Goal: Complete application form

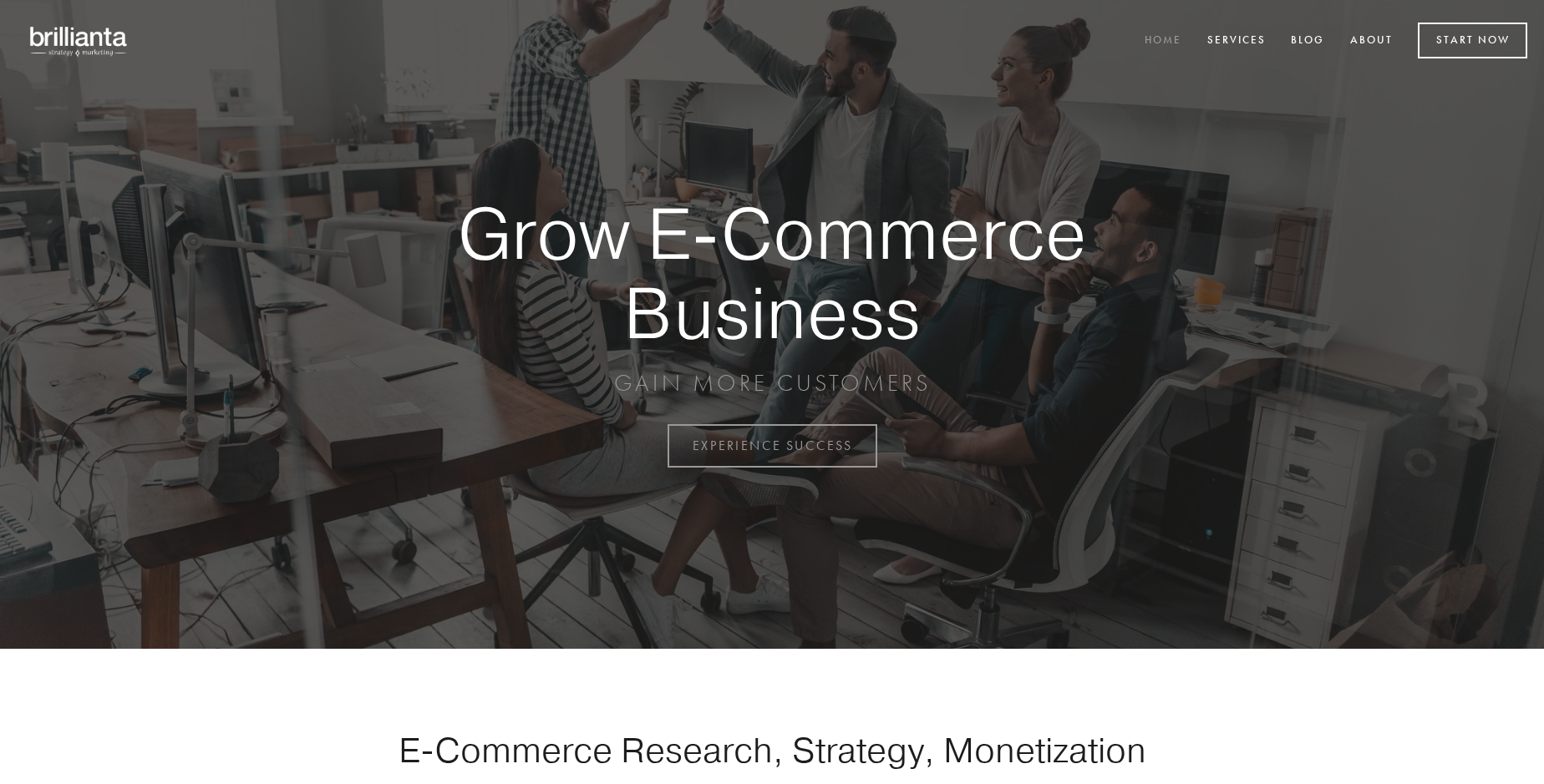
scroll to position [4376, 0]
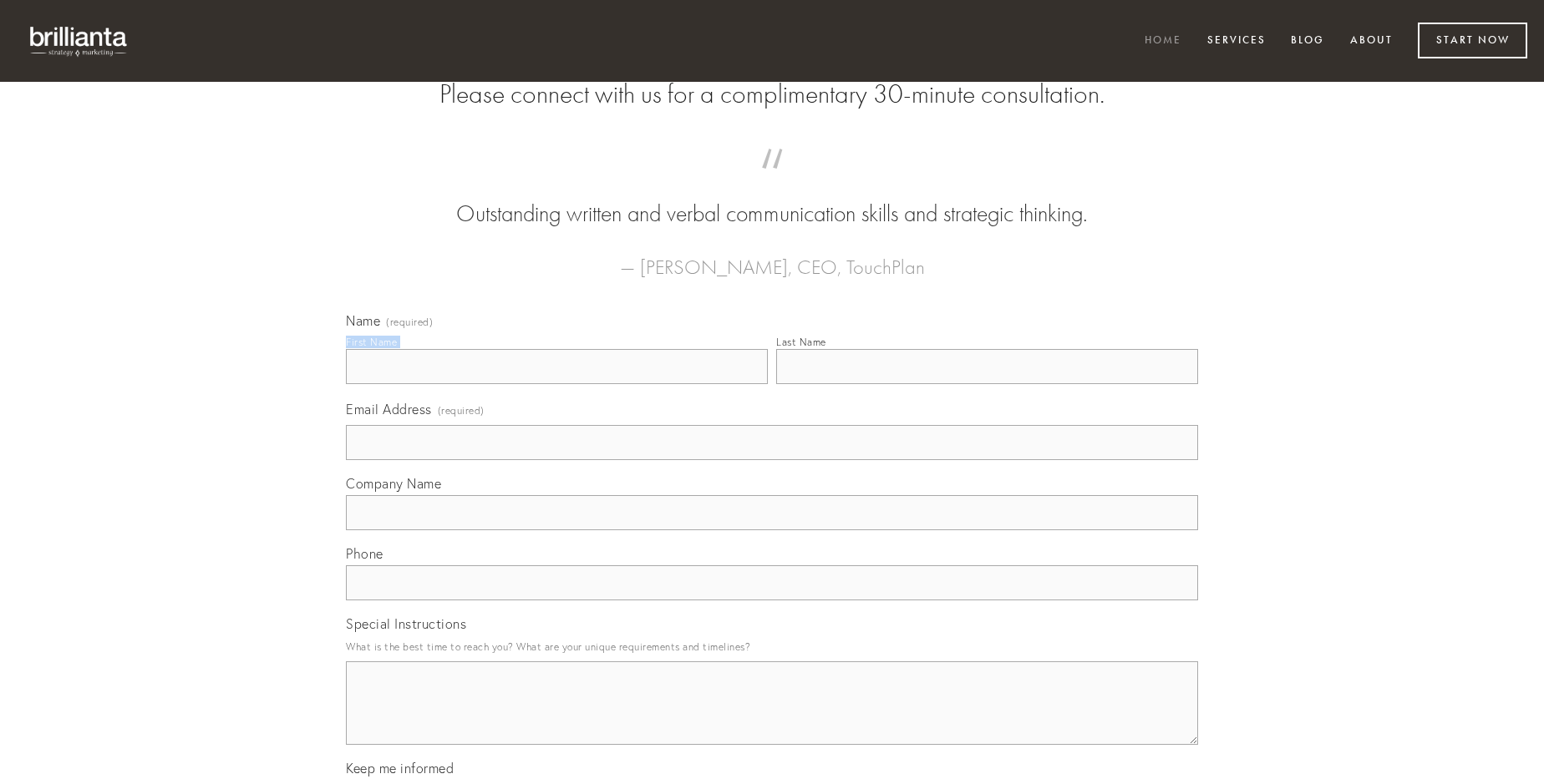
type input "[PERSON_NAME]"
click at [986, 384] on input "Last Name" at bounding box center [986, 366] width 422 height 35
type input "[PERSON_NAME]"
click at [772, 460] on input "Email Address (required)" at bounding box center [772, 442] width 852 height 35
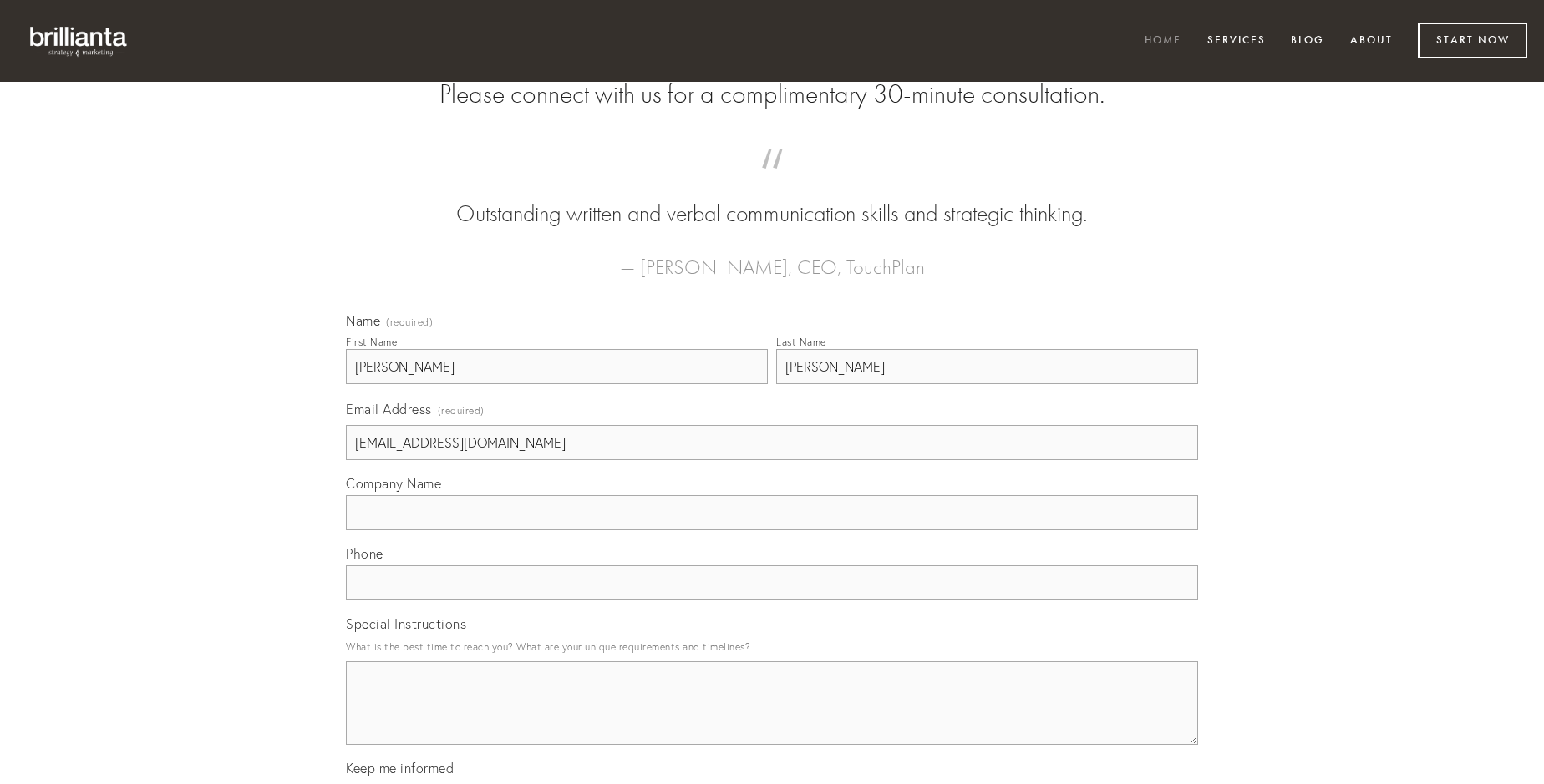
type input "[EMAIL_ADDRESS][DOMAIN_NAME]"
click at [772, 530] on input "Company Name" at bounding box center [772, 513] width 852 height 35
type input "stella"
click at [772, 600] on input "text" at bounding box center [772, 582] width 852 height 35
click at [772, 718] on textarea "Special Instructions" at bounding box center [772, 702] width 852 height 83
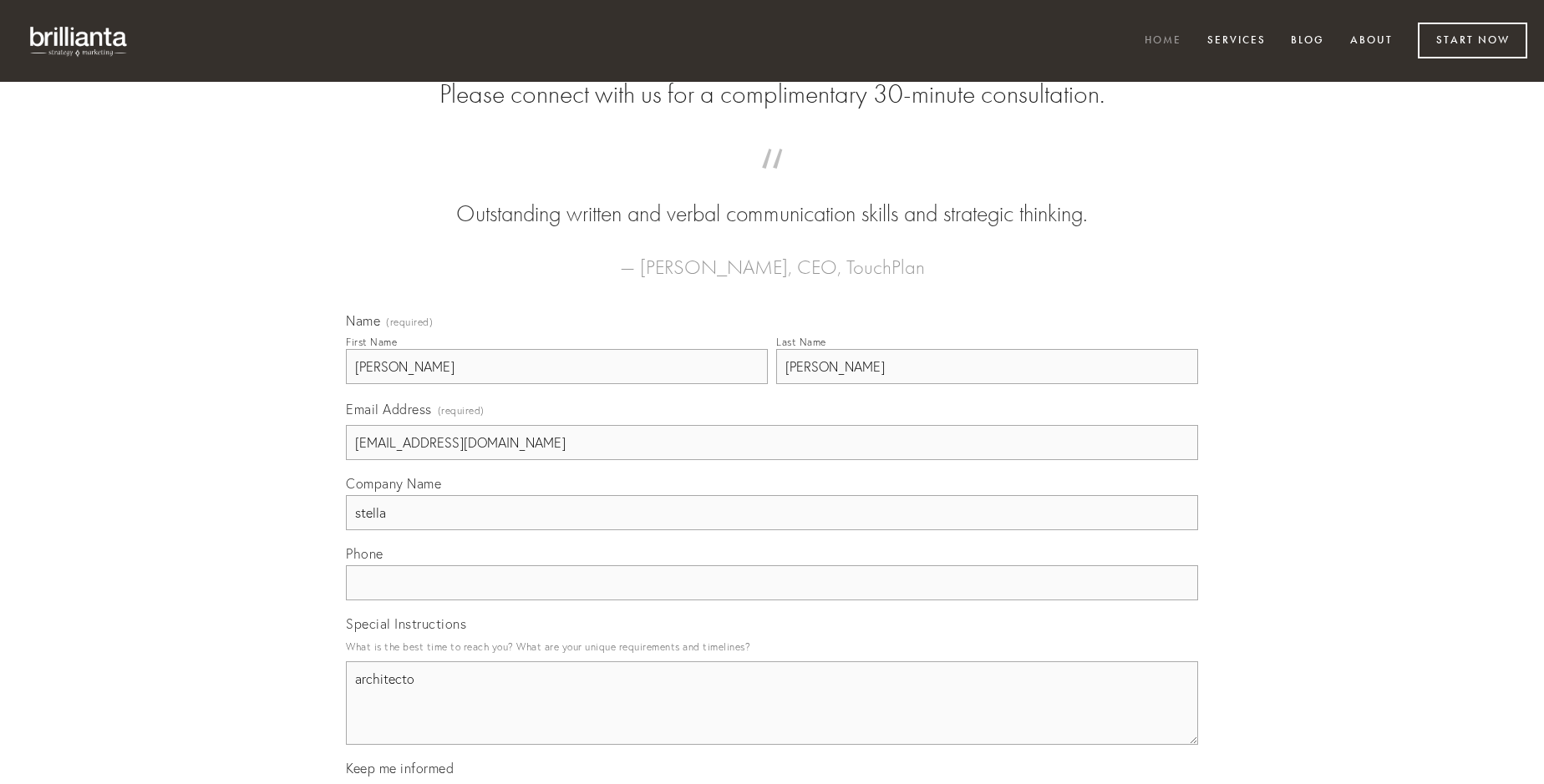
type textarea "architecto"
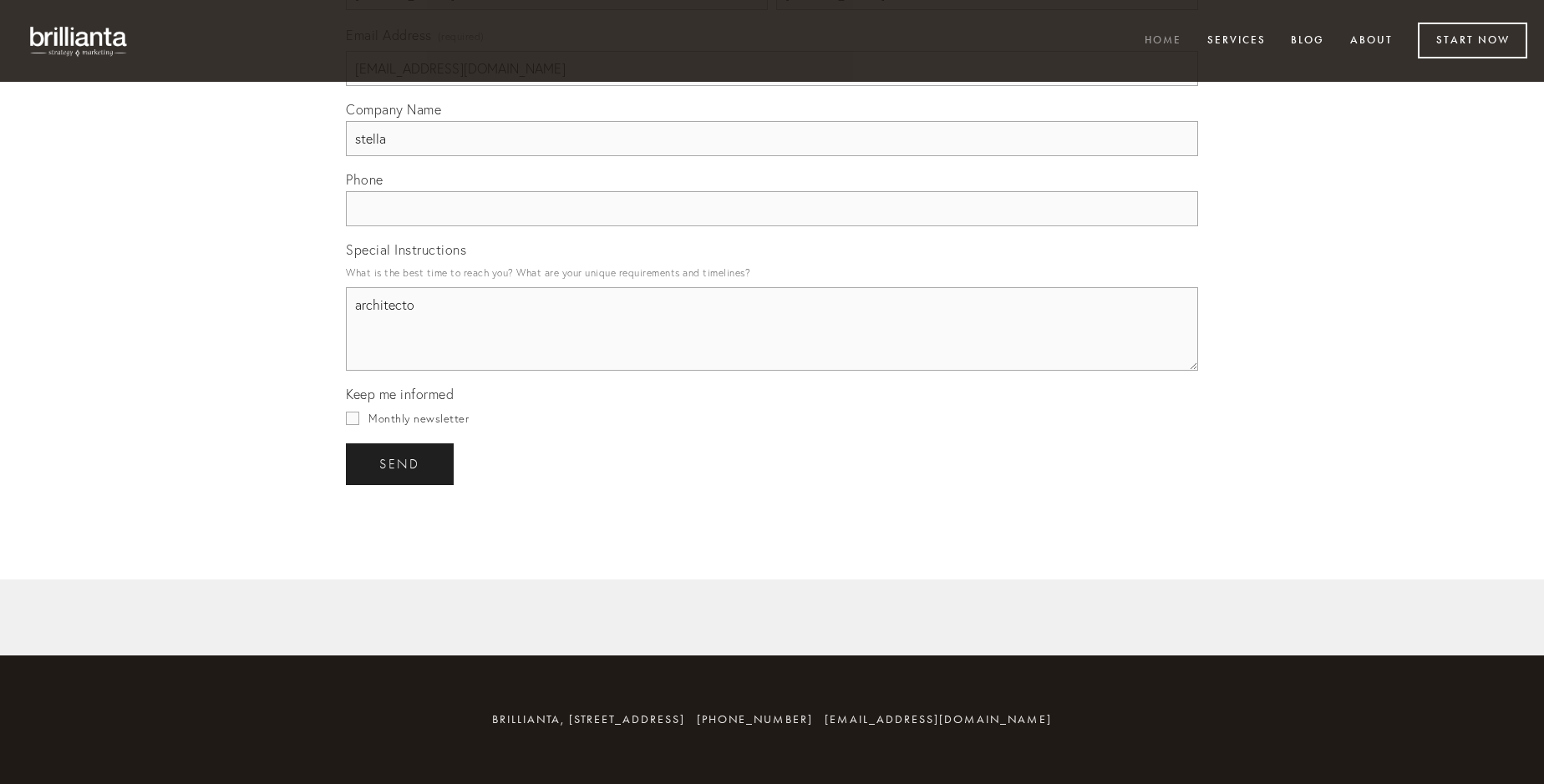
click at [401, 464] on span "send" at bounding box center [400, 464] width 41 height 15
